Goal: Task Accomplishment & Management: Use online tool/utility

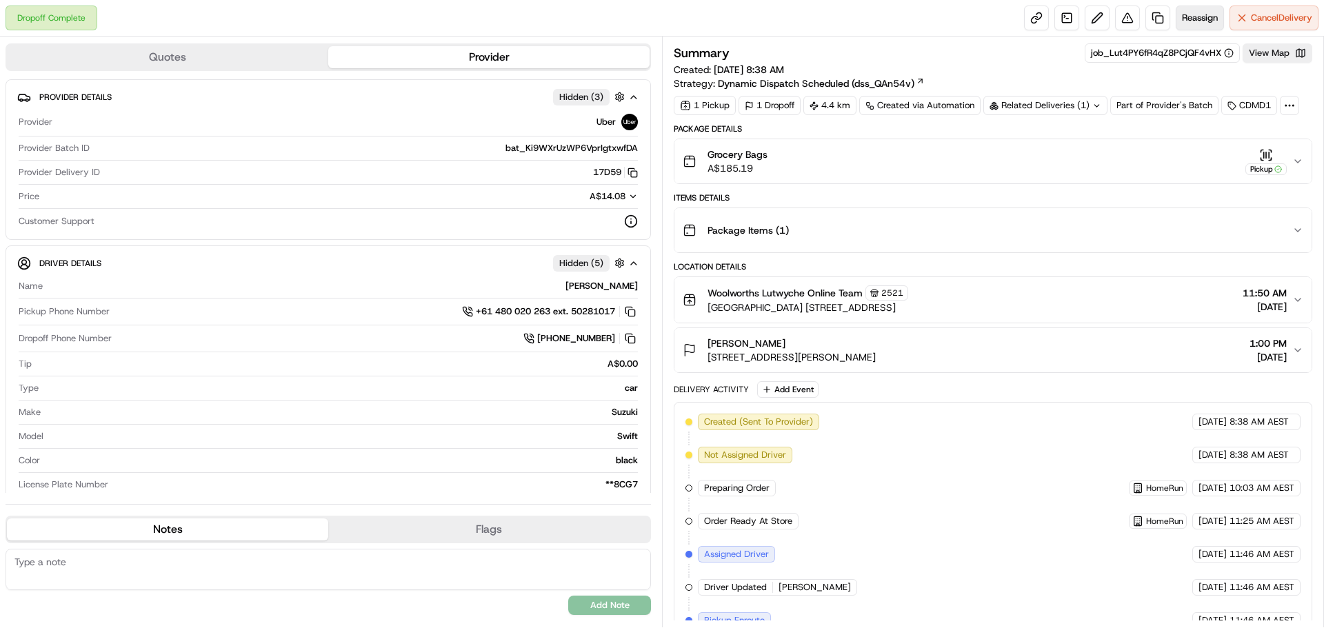
click at [1195, 15] on span "Reassign" at bounding box center [1200, 18] width 36 height 12
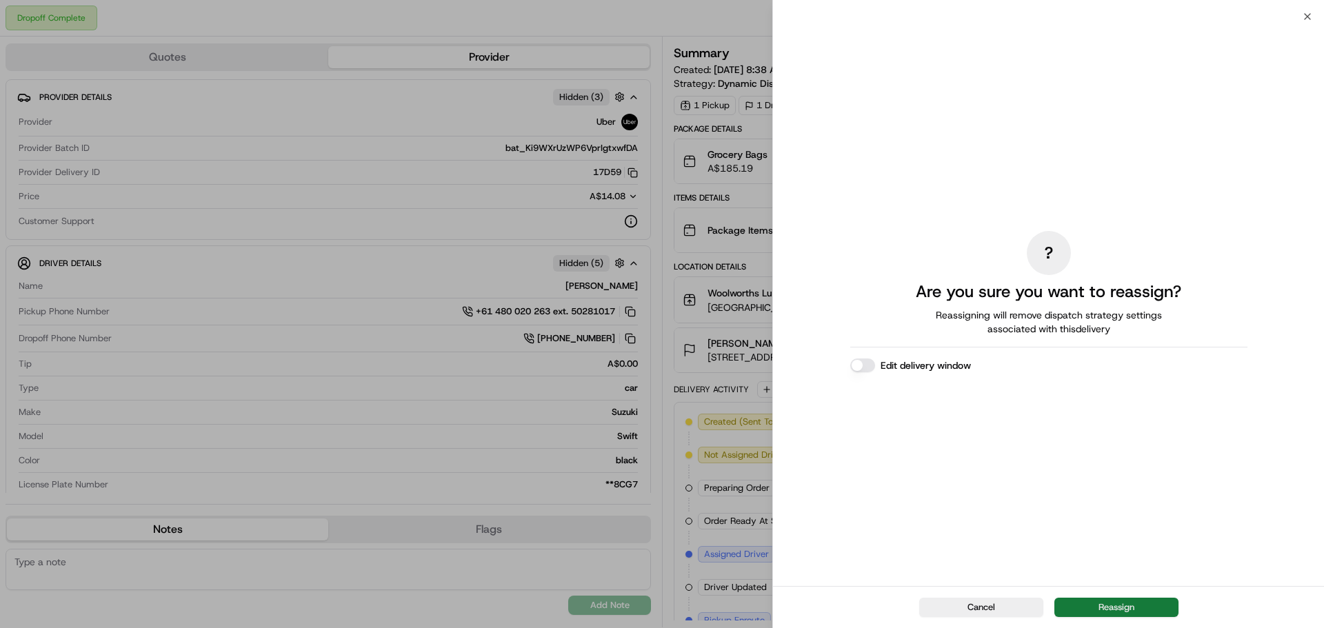
click at [1092, 599] on button "Reassign" at bounding box center [1117, 607] width 124 height 19
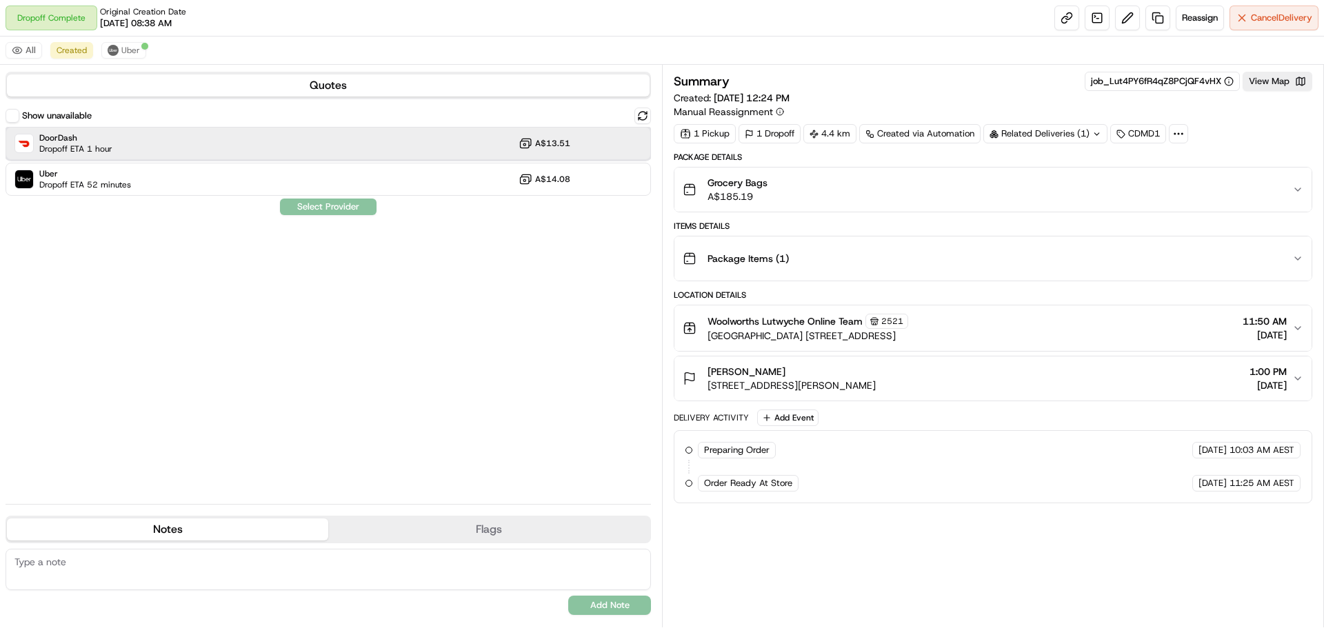
click at [135, 132] on div "DoorDash Dropoff ETA 1 hour A$13.51" at bounding box center [329, 143] width 646 height 33
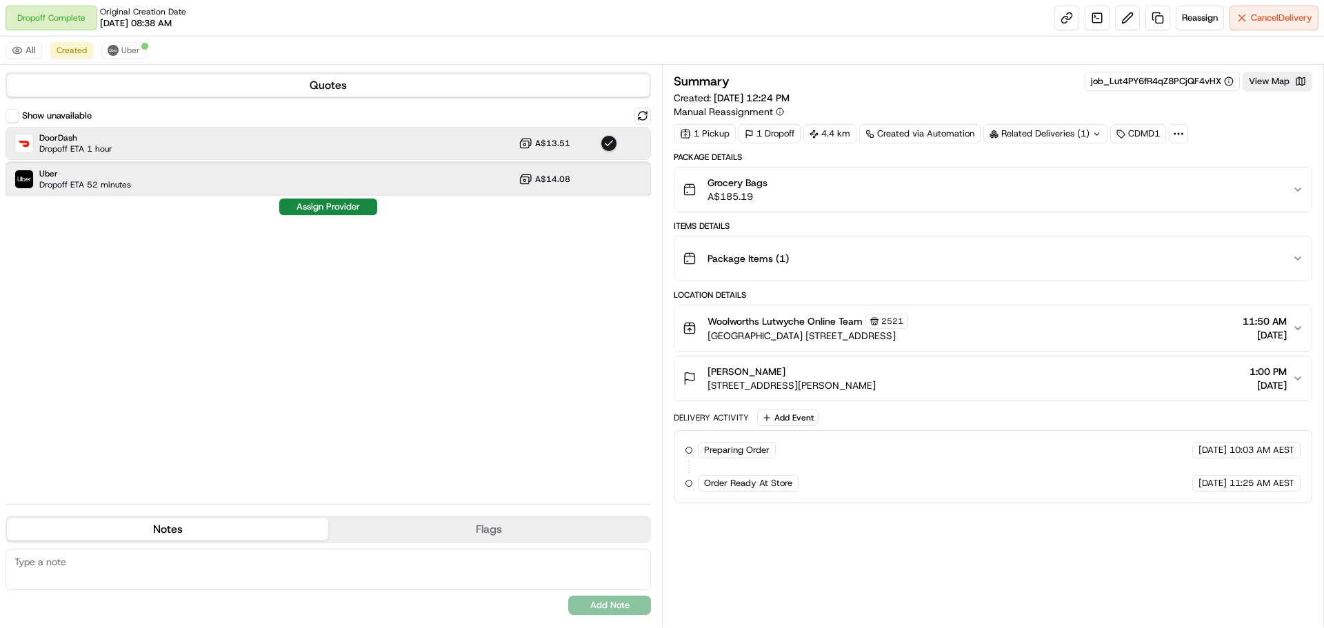
click at [137, 180] on div "Uber Dropoff ETA 52 minutes A$14.08" at bounding box center [329, 179] width 646 height 33
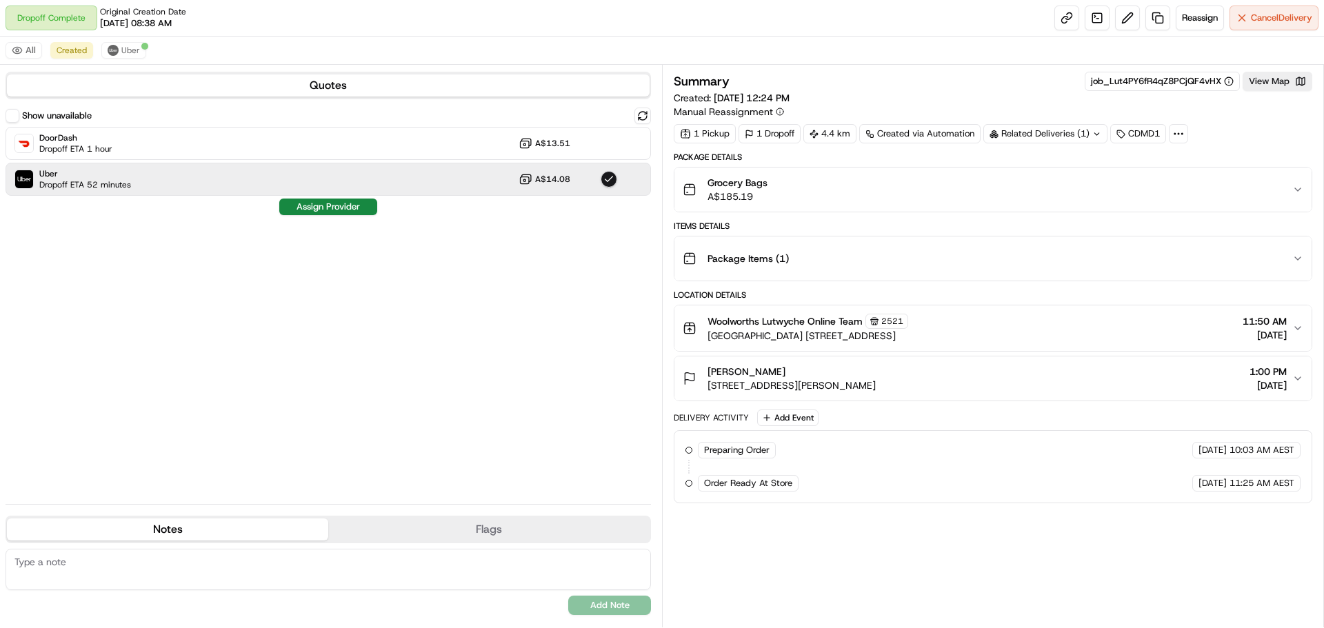
click at [331, 221] on div "Show unavailable DoorDash Dropoff ETA 1 hour A$13.51 Uber Dropoff ETA 52 minute…" at bounding box center [329, 301] width 646 height 386
click at [329, 206] on button "Assign Provider" at bounding box center [328, 207] width 98 height 17
